Goal: Information Seeking & Learning: Learn about a topic

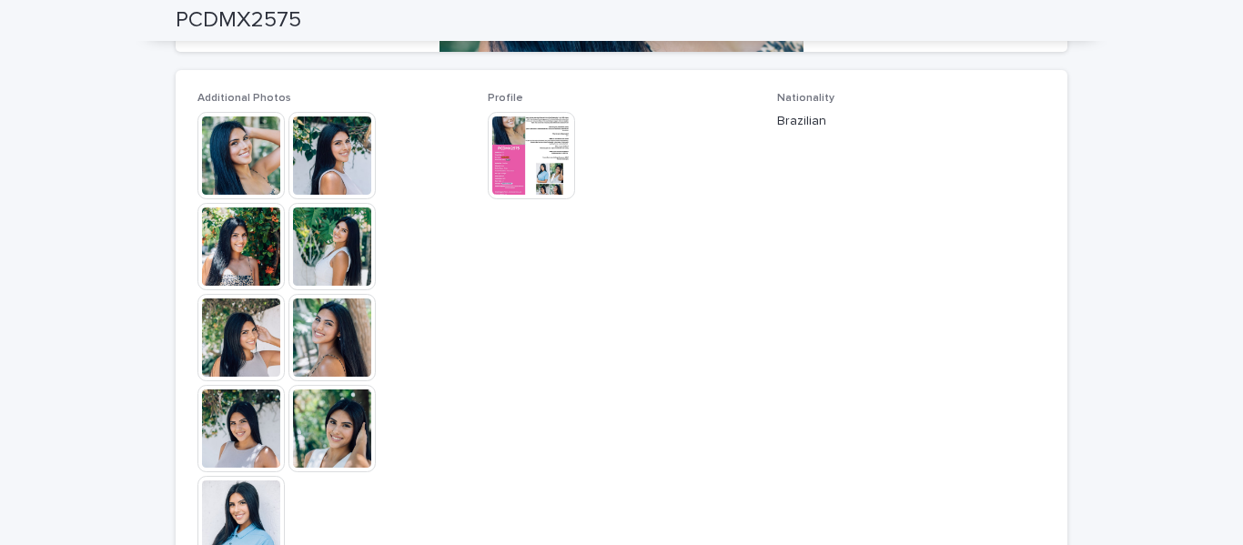
scroll to position [484, 0]
click at [317, 337] on img at bounding box center [331, 336] width 87 height 87
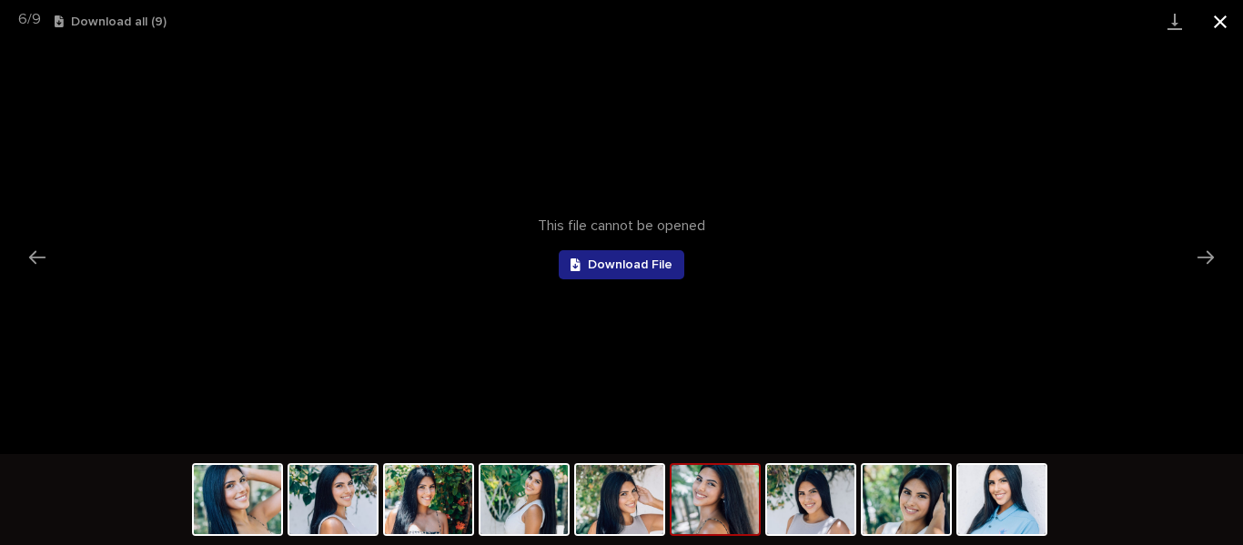
click at [1220, 13] on button "Close gallery" at bounding box center [1219, 21] width 45 height 43
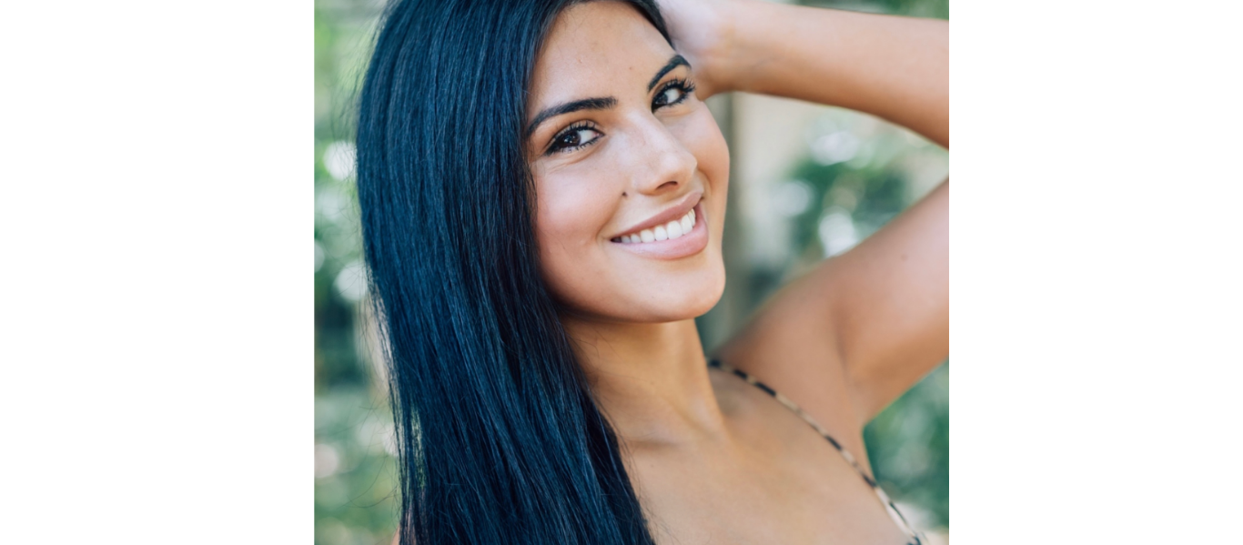
scroll to position [107, 0]
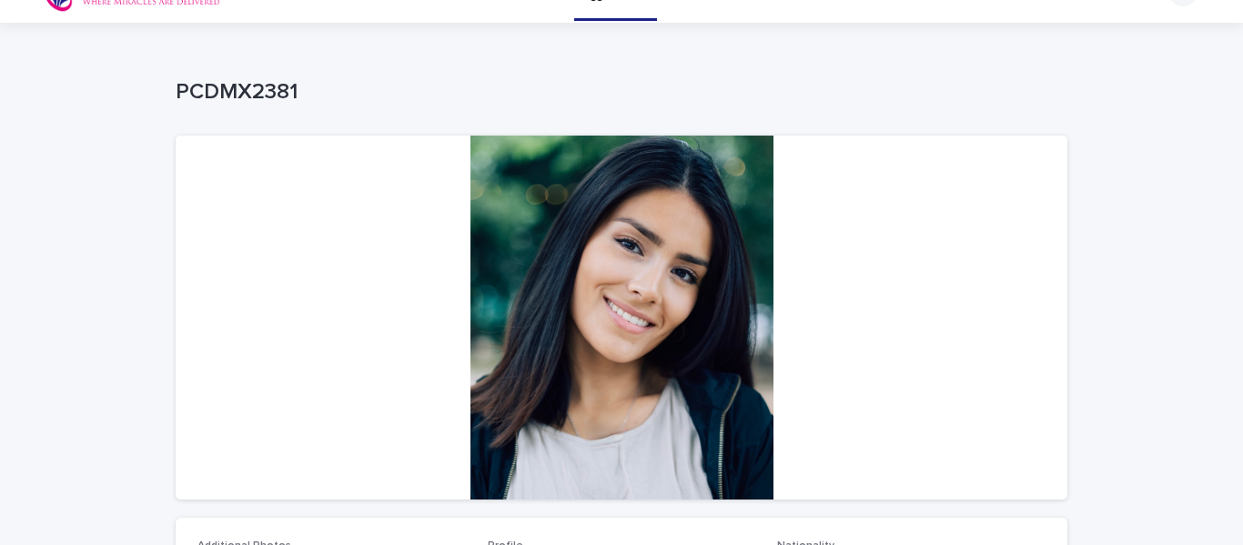
scroll to position [518, 0]
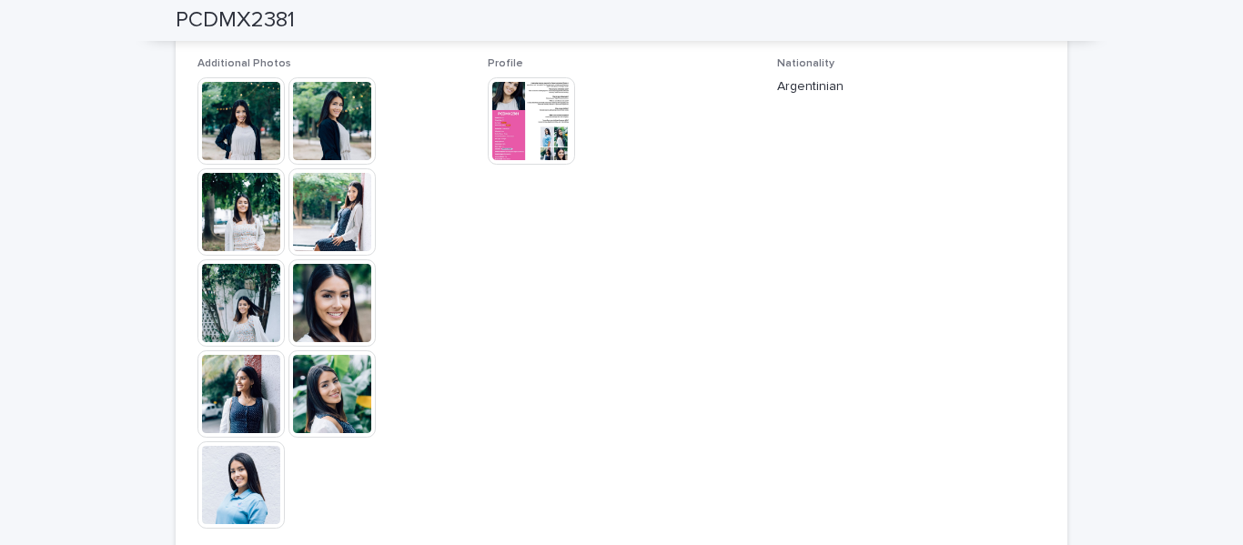
click at [334, 291] on img at bounding box center [331, 302] width 87 height 87
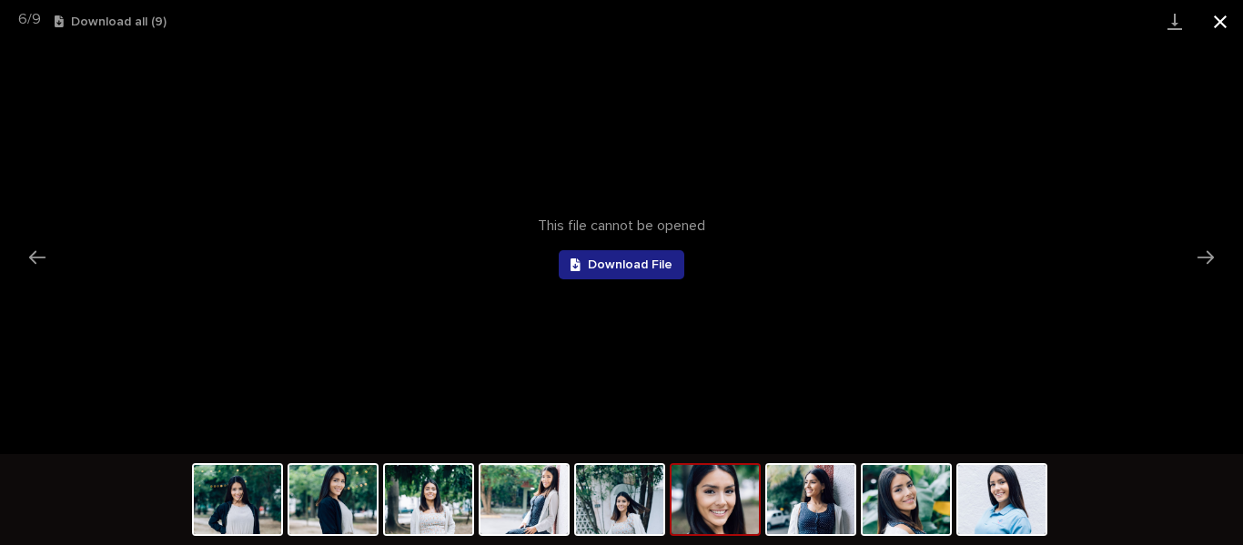
click at [1225, 23] on button "Close gallery" at bounding box center [1219, 21] width 45 height 43
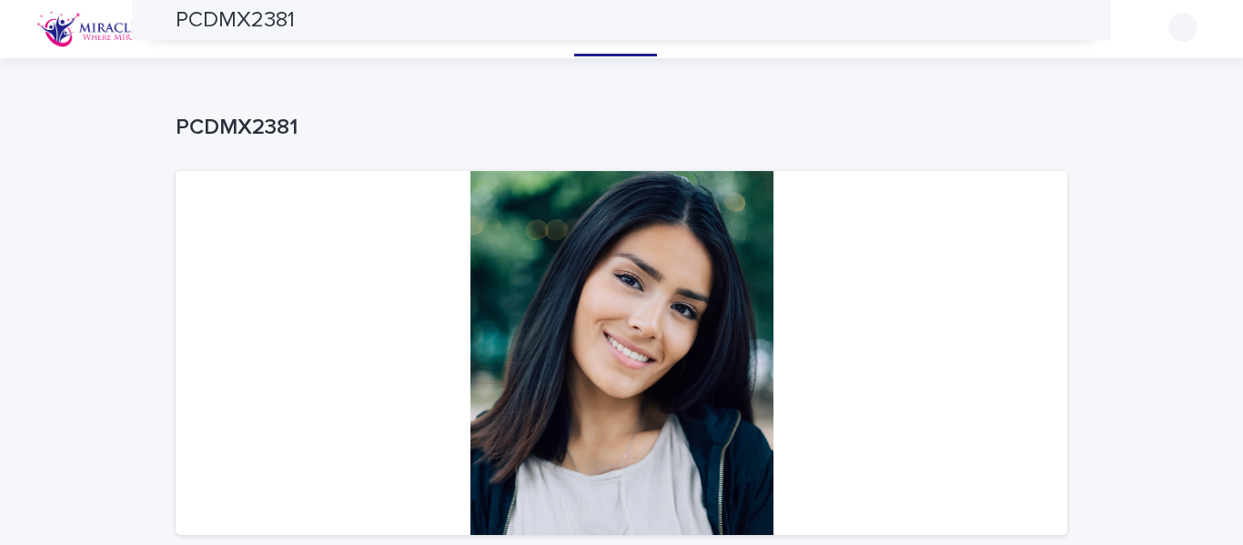
scroll to position [1, 0]
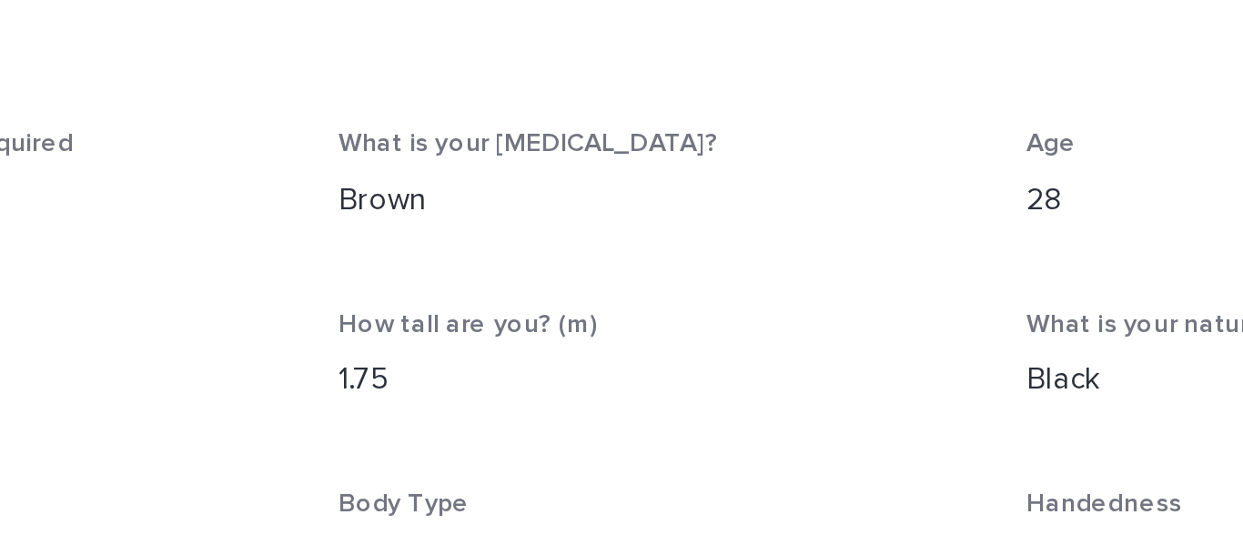
scroll to position [791, 0]
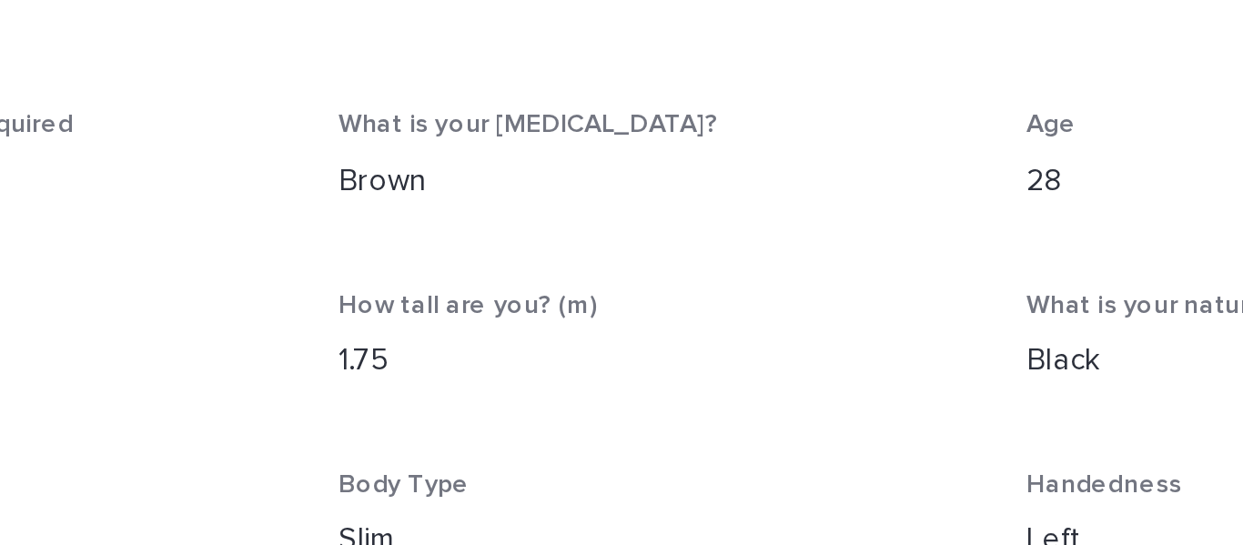
drag, startPoint x: 700, startPoint y: 289, endPoint x: 646, endPoint y: 296, distance: 54.1
click at [646, 296] on div "How tall are you? (m) 1.75" at bounding box center [622, 308] width 268 height 54
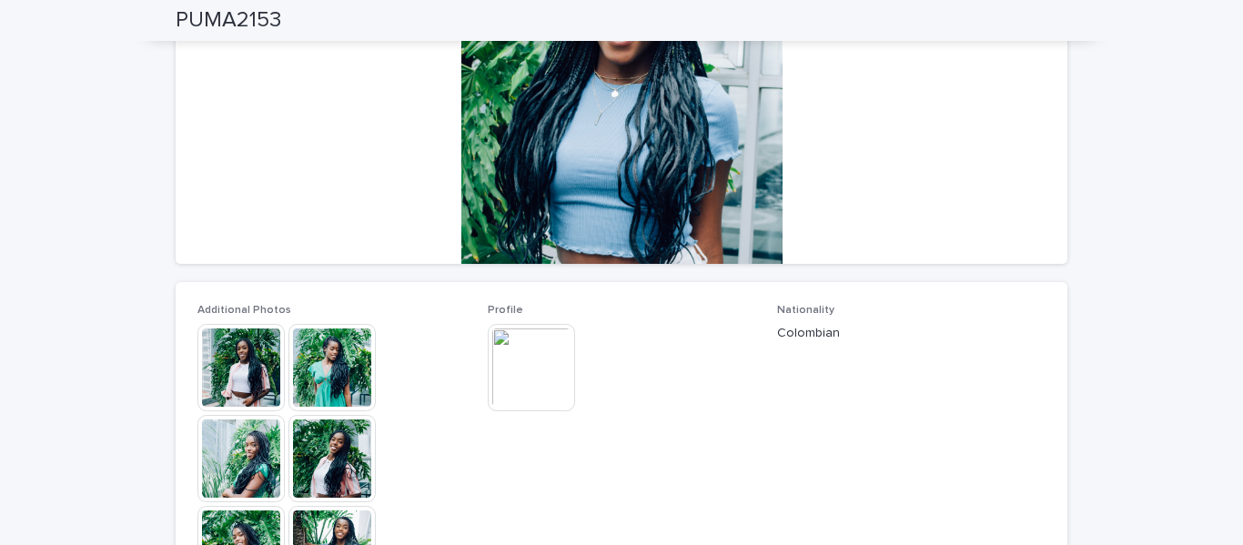
scroll to position [0, 0]
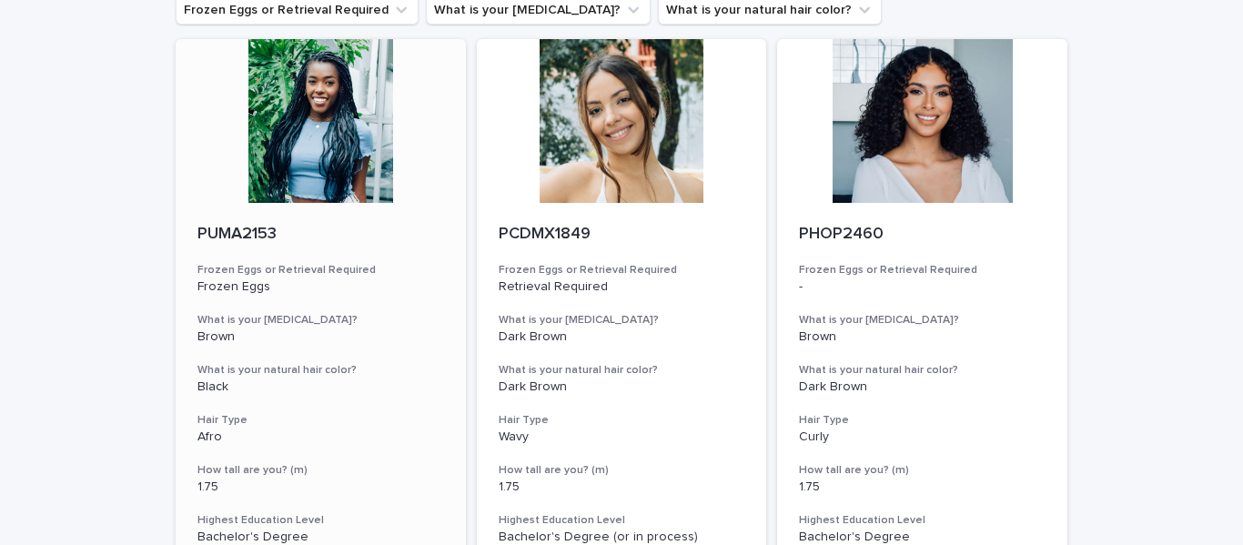
scroll to position [152, 0]
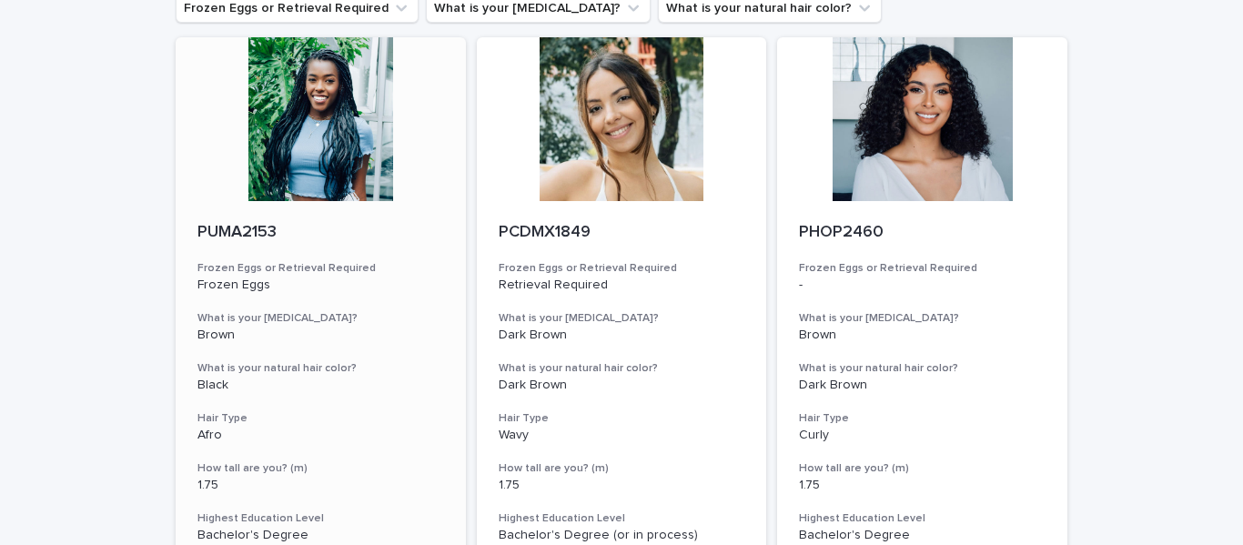
click at [326, 136] on div at bounding box center [321, 119] width 290 height 164
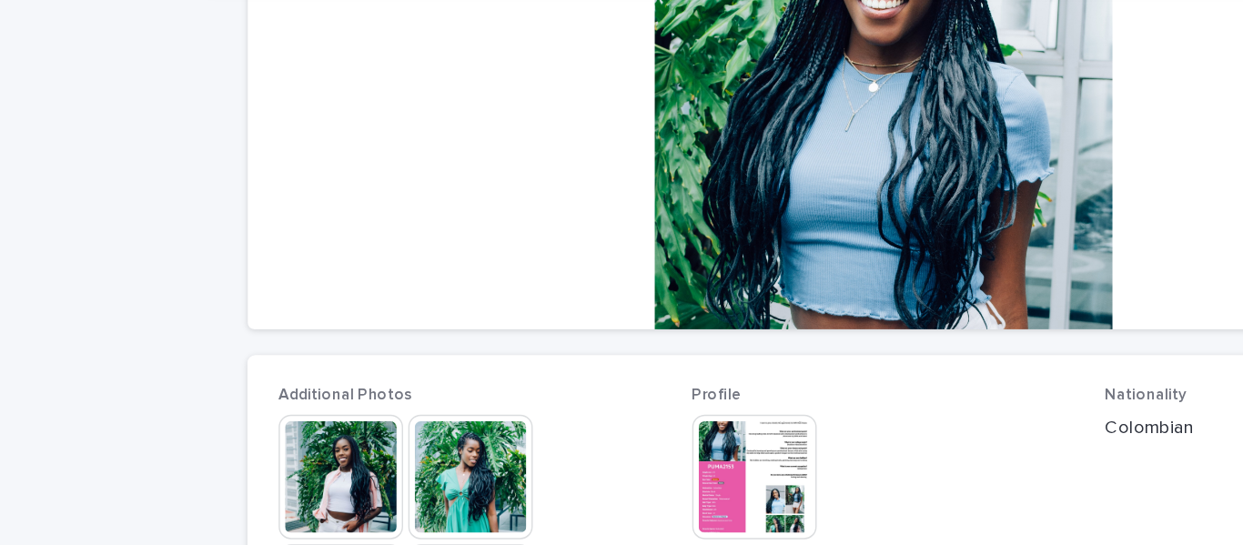
scroll to position [45, 0]
